Goal: Task Accomplishment & Management: Complete application form

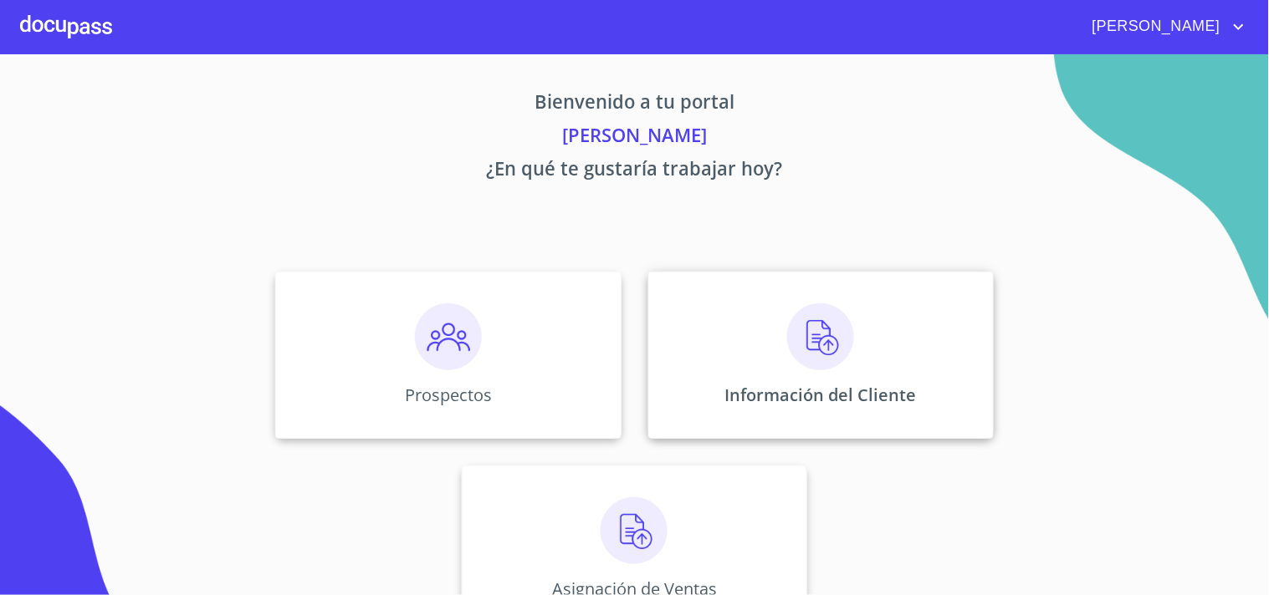
click at [812, 347] on img at bounding box center [820, 337] width 67 height 67
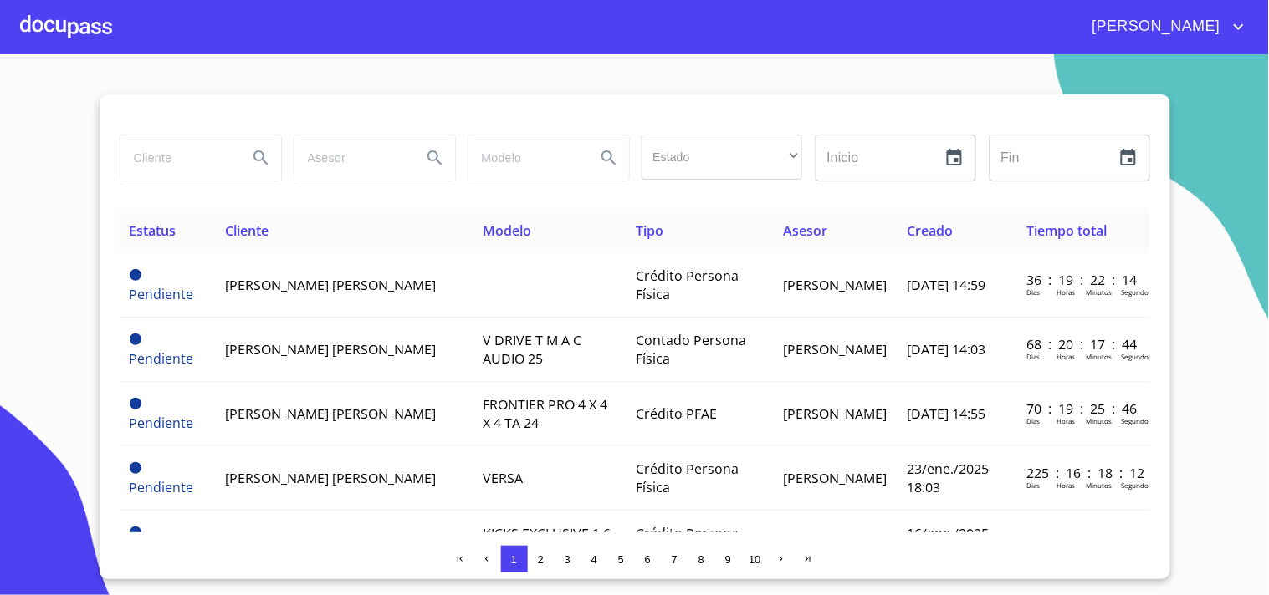
click at [544, 554] on span "2" at bounding box center [540, 559] width 13 height 13
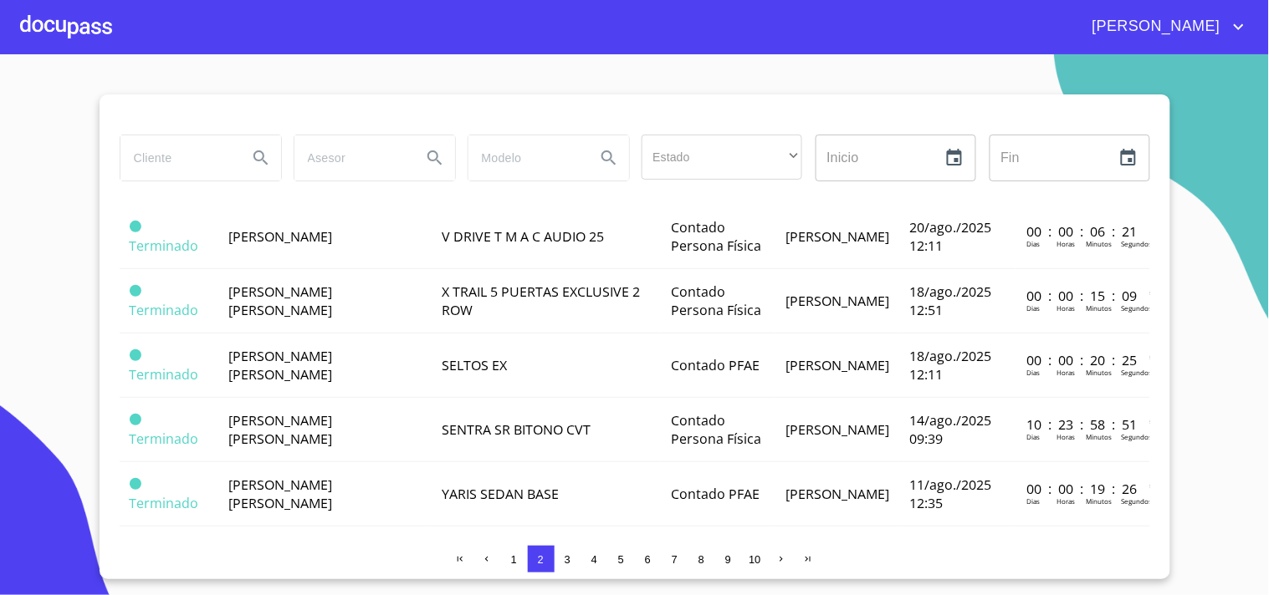
scroll to position [335, 0]
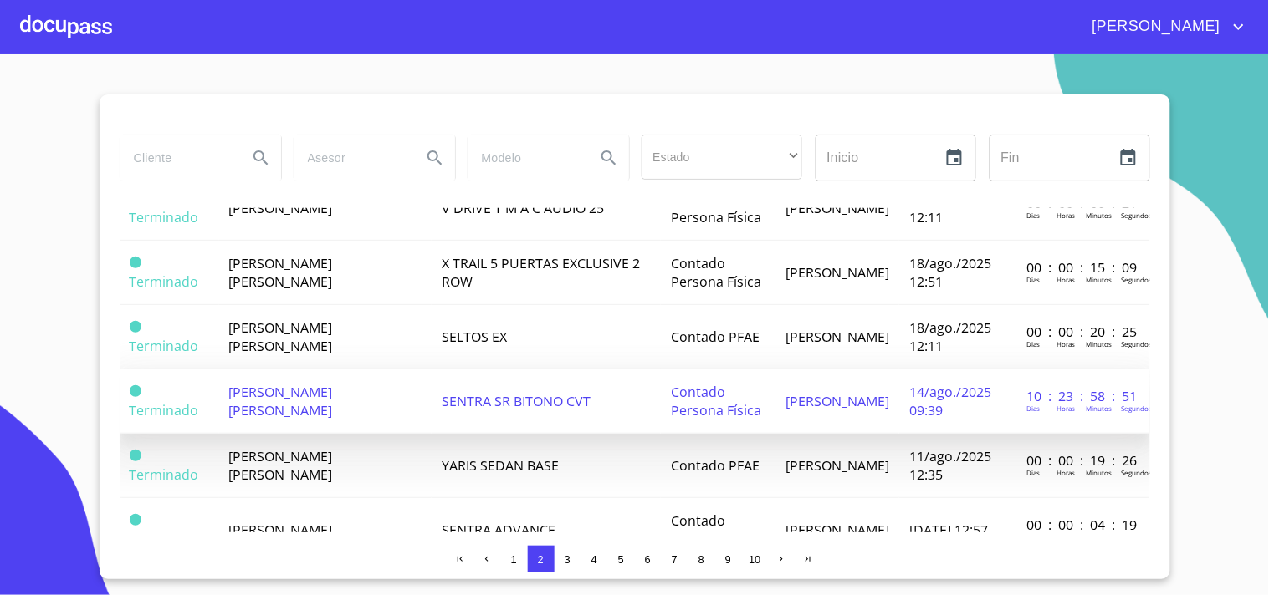
click at [360, 391] on td "ELIZABETH GUADALUPE RIVAS GONZALEZ" at bounding box center [325, 402] width 213 height 64
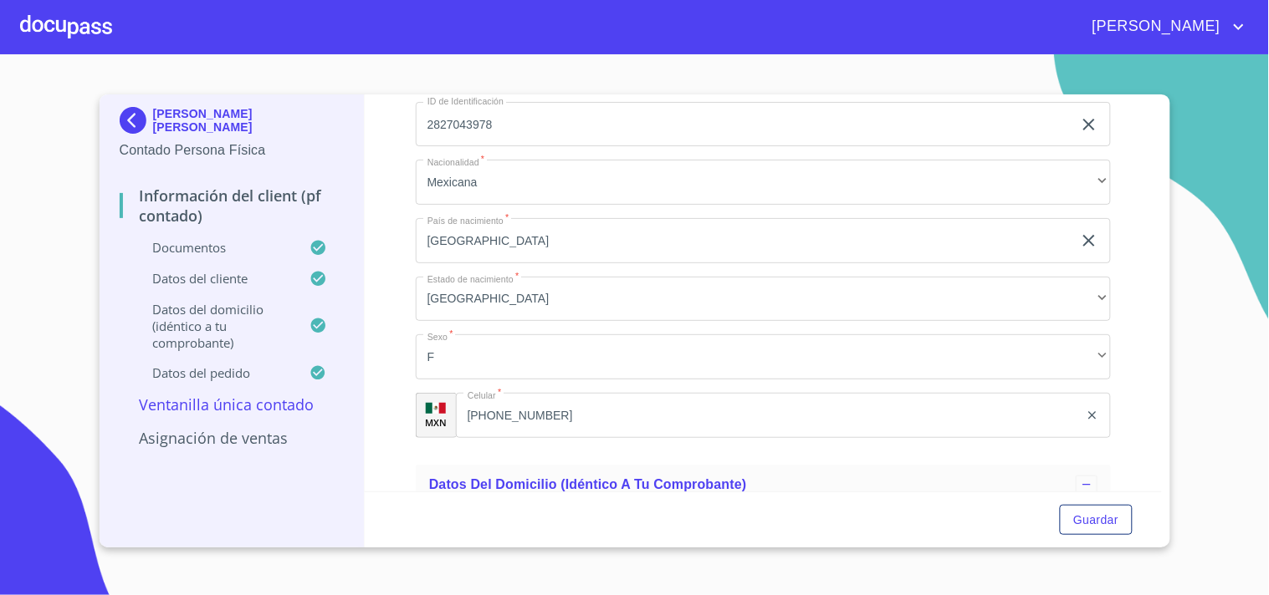
scroll to position [3555, 0]
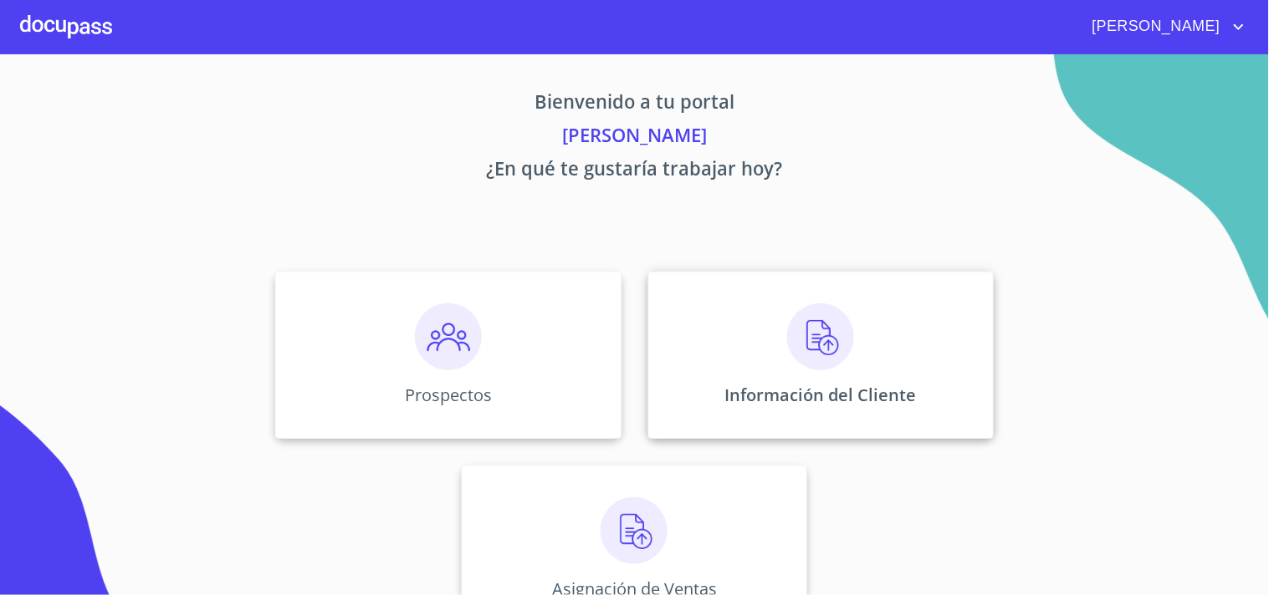
click at [820, 335] on img at bounding box center [820, 337] width 67 height 67
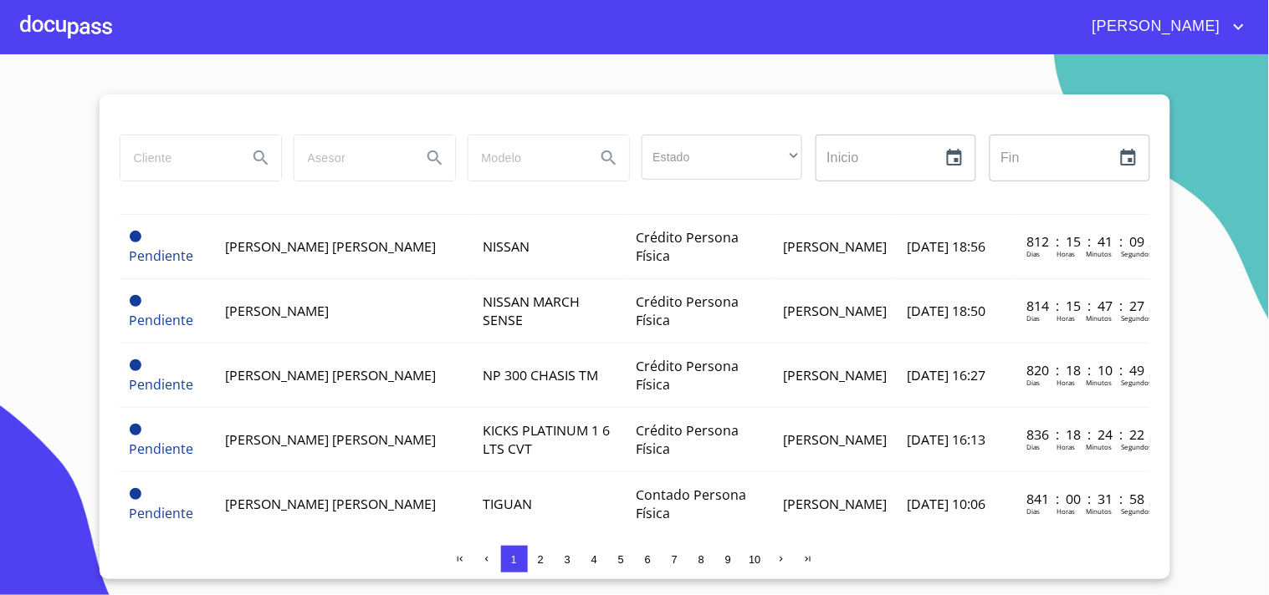
scroll to position [1334, 0]
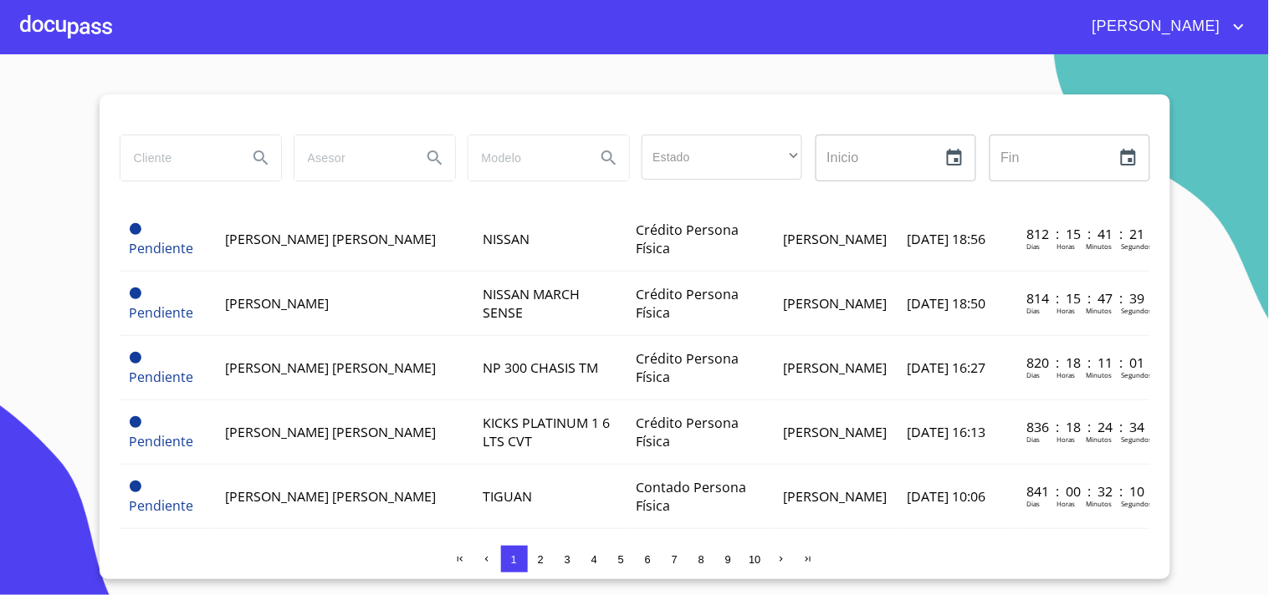
drag, startPoint x: 355, startPoint y: 460, endPoint x: 1197, endPoint y: 472, distance: 841.4
click at [1197, 472] on section "Estado ​ ​ Inicio ​ Fin ​ Estatus Cliente Modelo Tipo Asesor Creado Tiempo tota…" at bounding box center [634, 324] width 1269 height 541
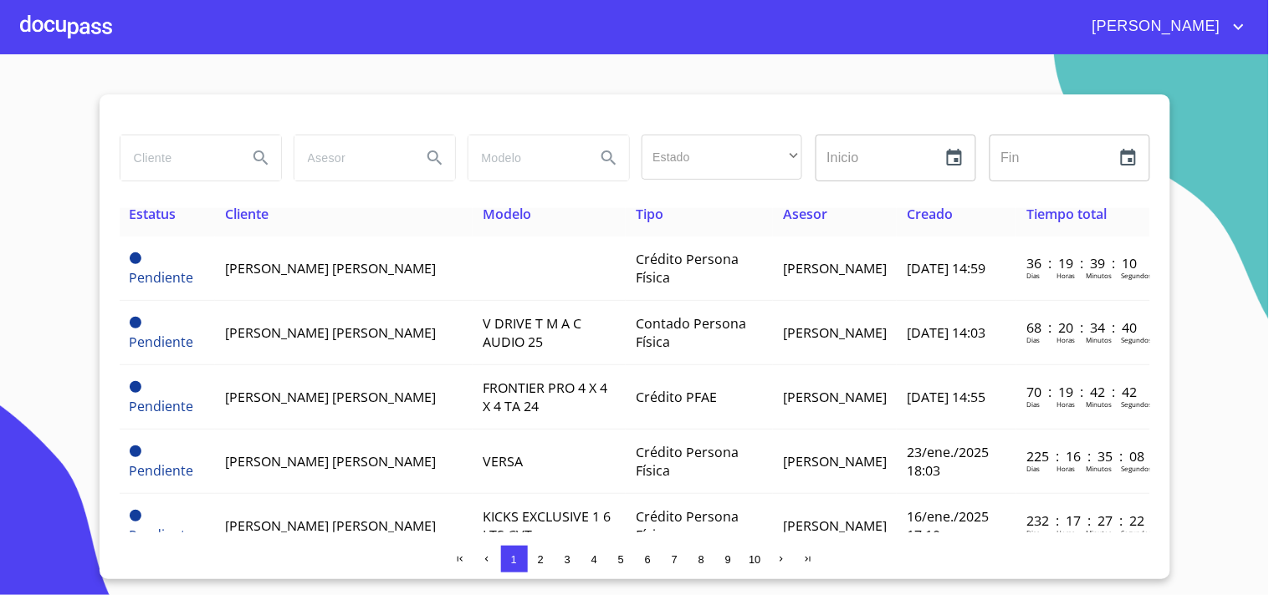
scroll to position [0, 0]
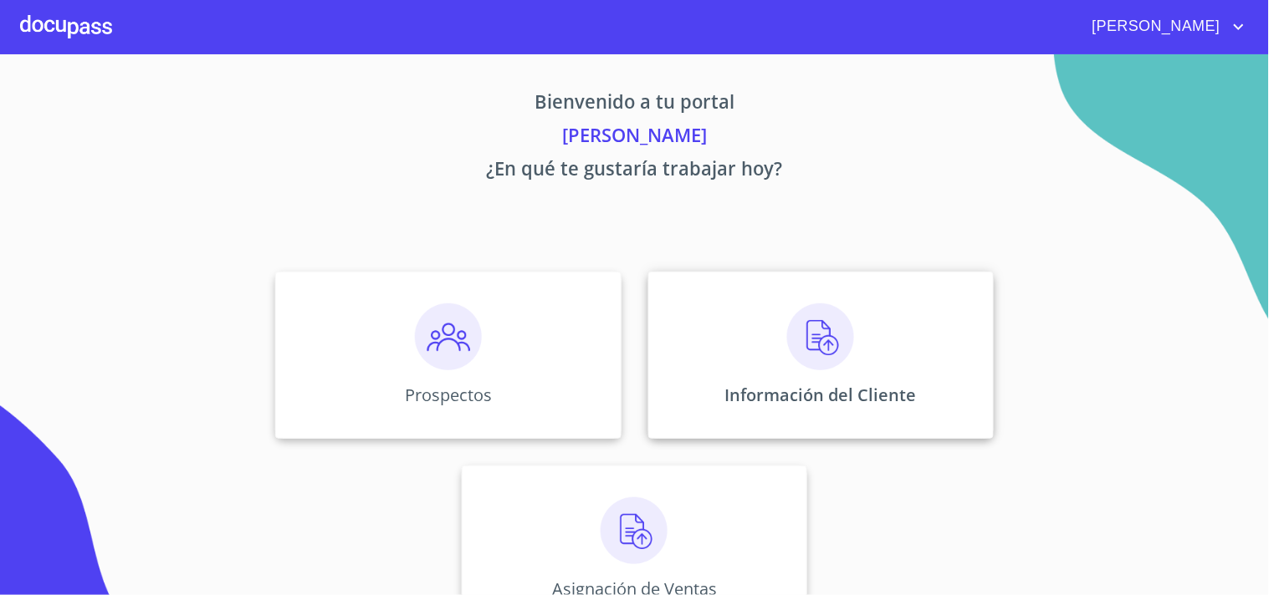
click at [820, 340] on img at bounding box center [820, 337] width 67 height 67
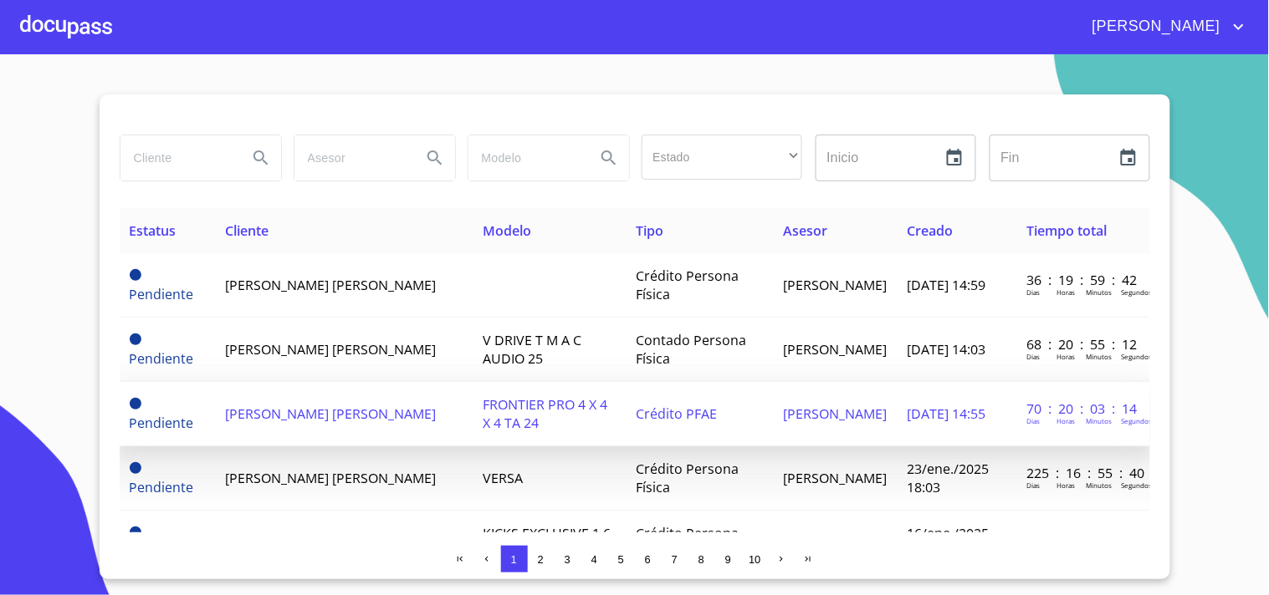
click at [412, 419] on td "[PERSON_NAME] [PERSON_NAME]" at bounding box center [344, 414] width 258 height 64
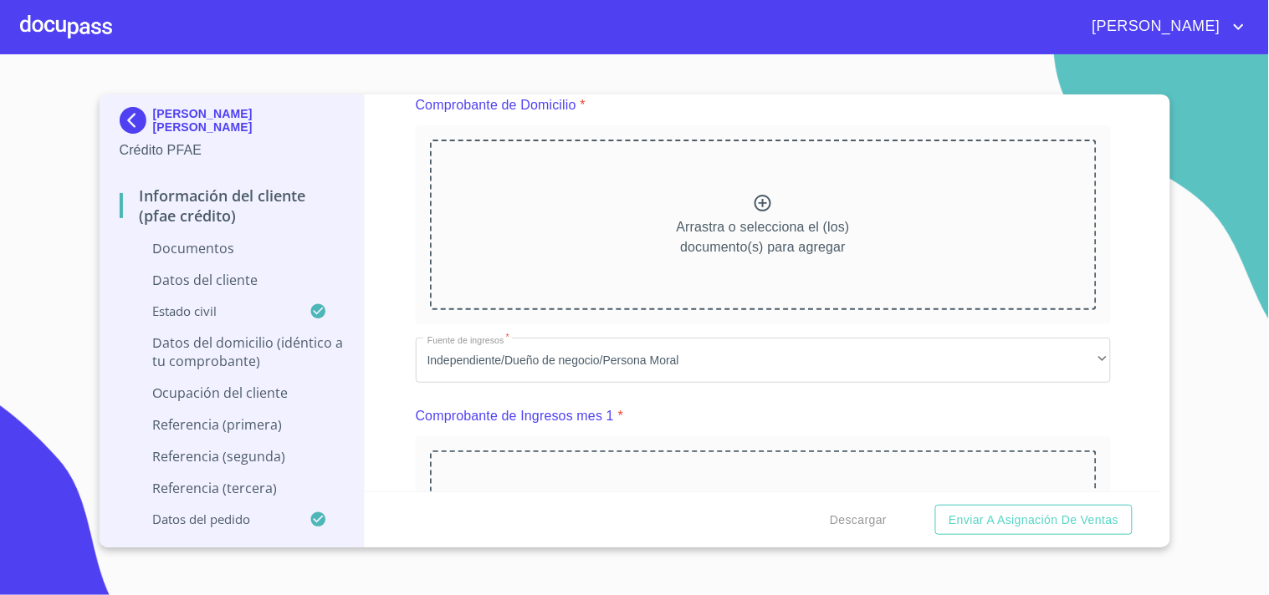
scroll to position [113, 0]
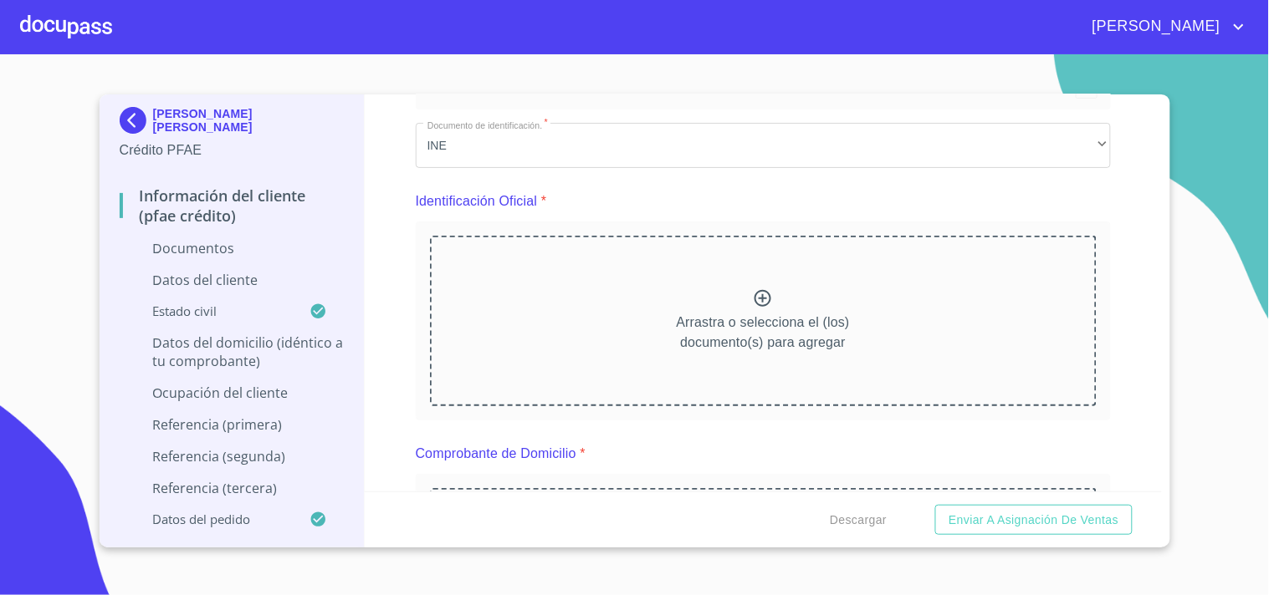
click at [123, 121] on img at bounding box center [136, 120] width 33 height 27
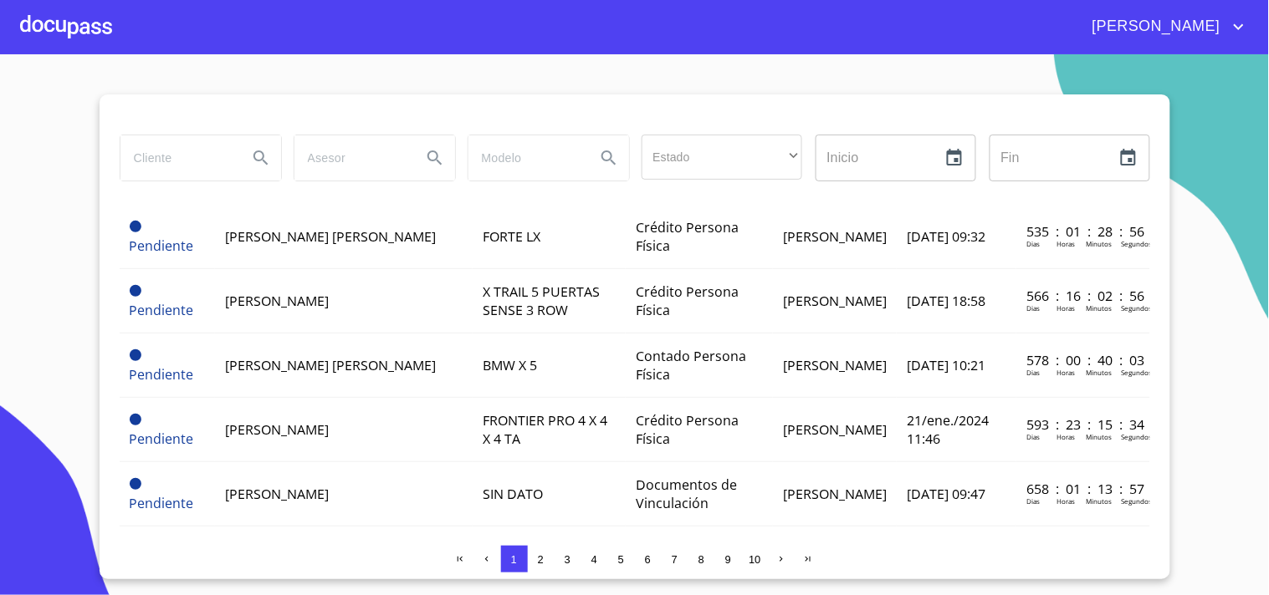
scroll to position [590, 0]
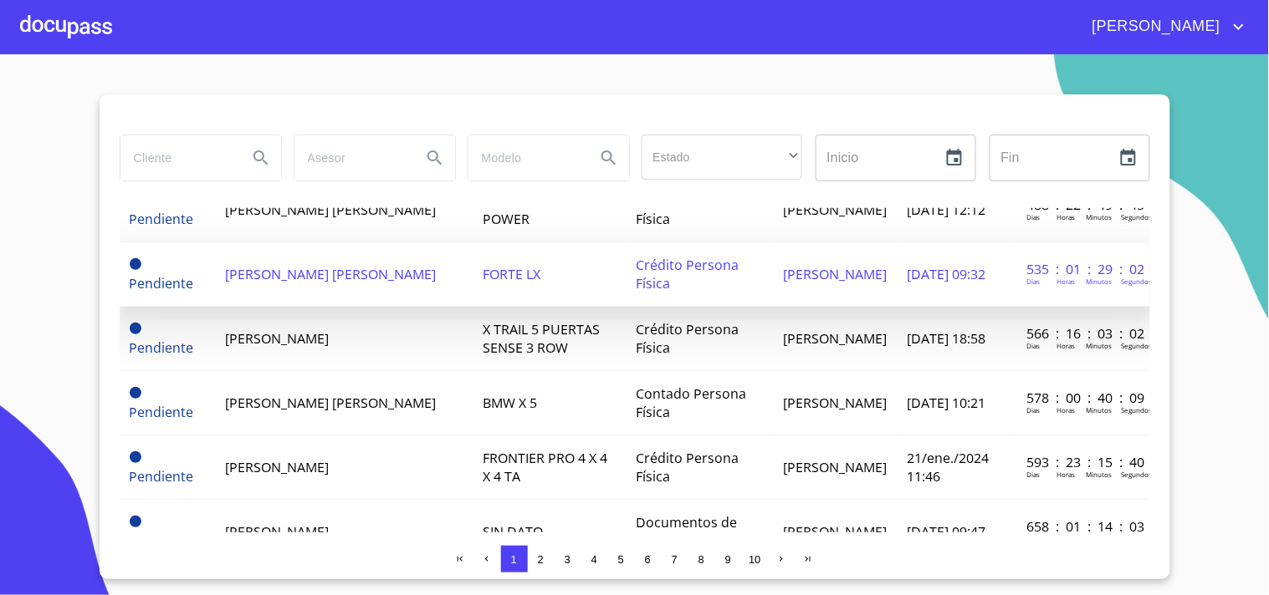
click at [422, 265] on span "[PERSON_NAME] [PERSON_NAME]" at bounding box center [330, 274] width 211 height 18
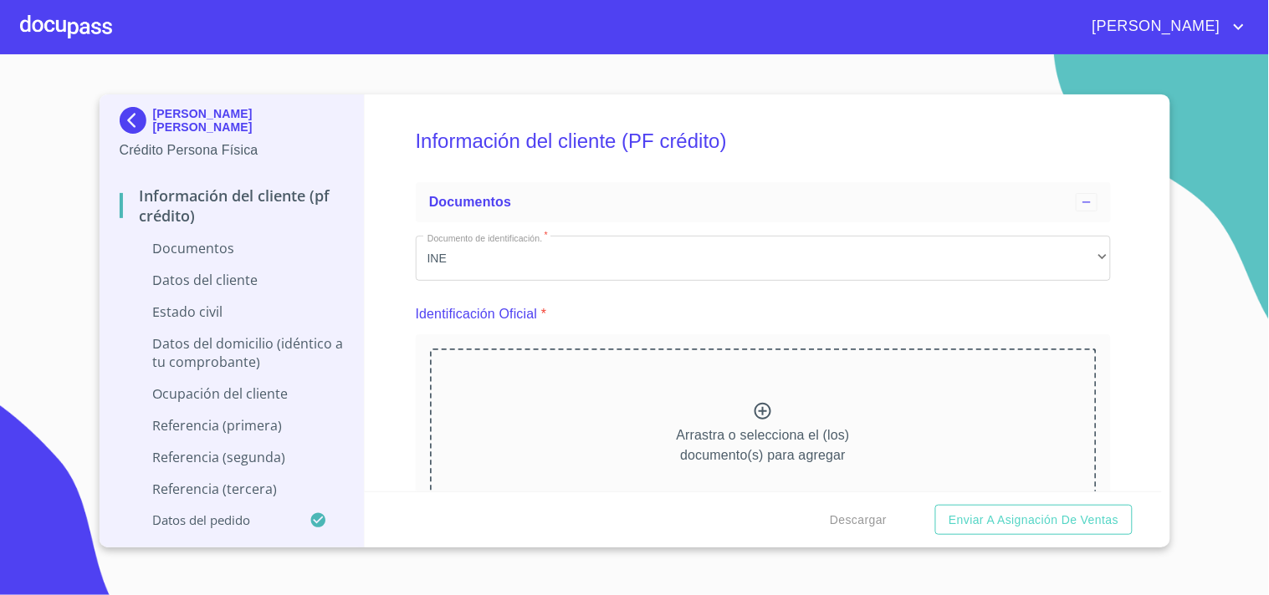
click at [59, 28] on div at bounding box center [66, 27] width 92 height 54
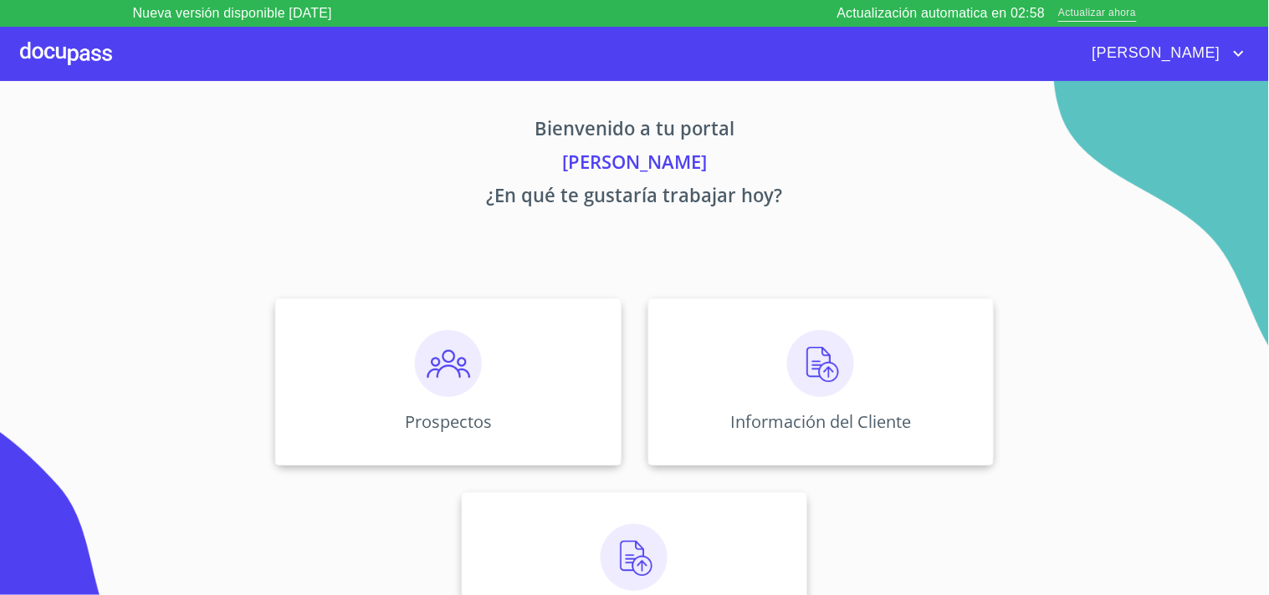
click at [1125, 13] on span "Actualizar ahora" at bounding box center [1097, 14] width 78 height 18
